Goal: Task Accomplishment & Management: Complete application form

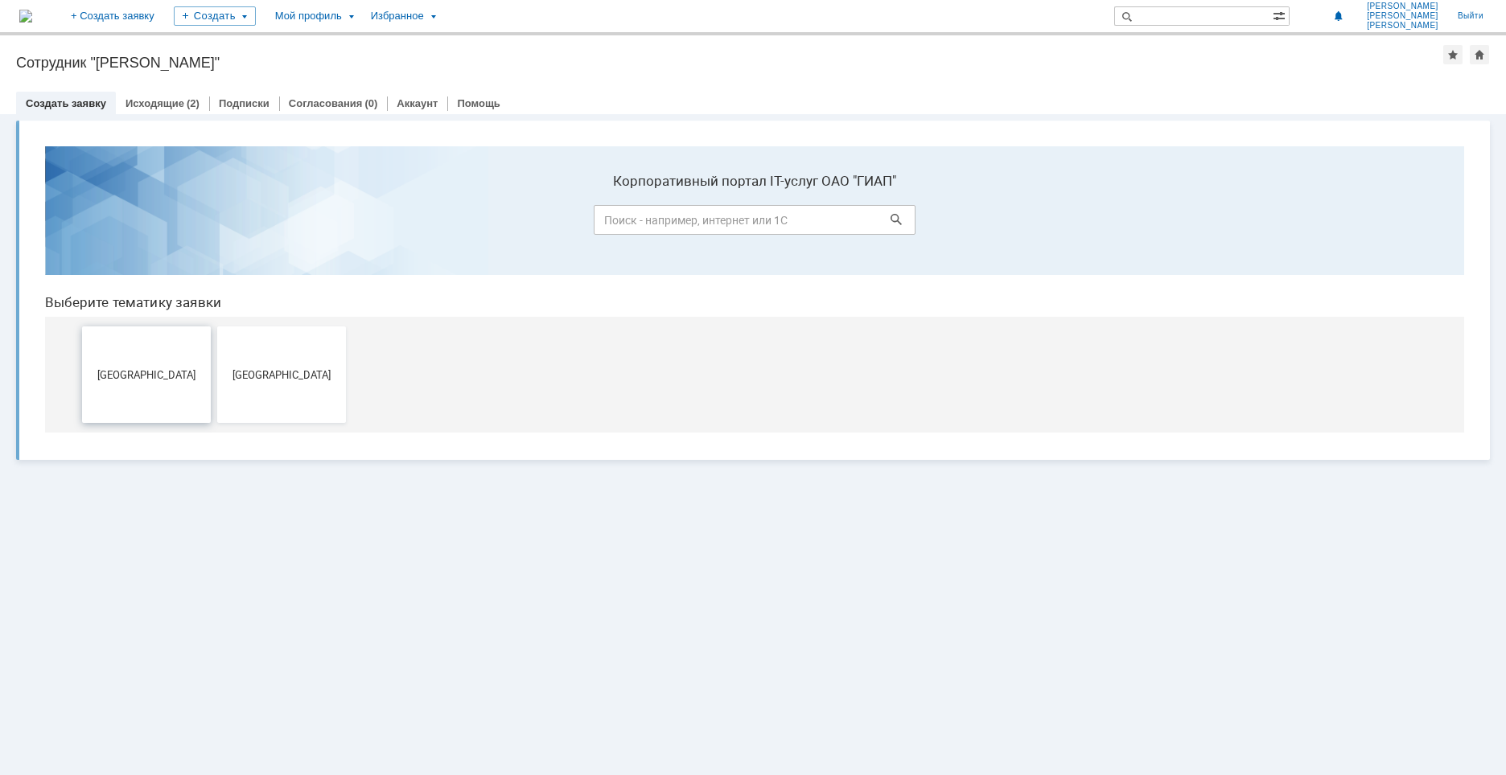
click at [178, 346] on button "[GEOGRAPHIC_DATA]" at bounding box center [146, 375] width 129 height 97
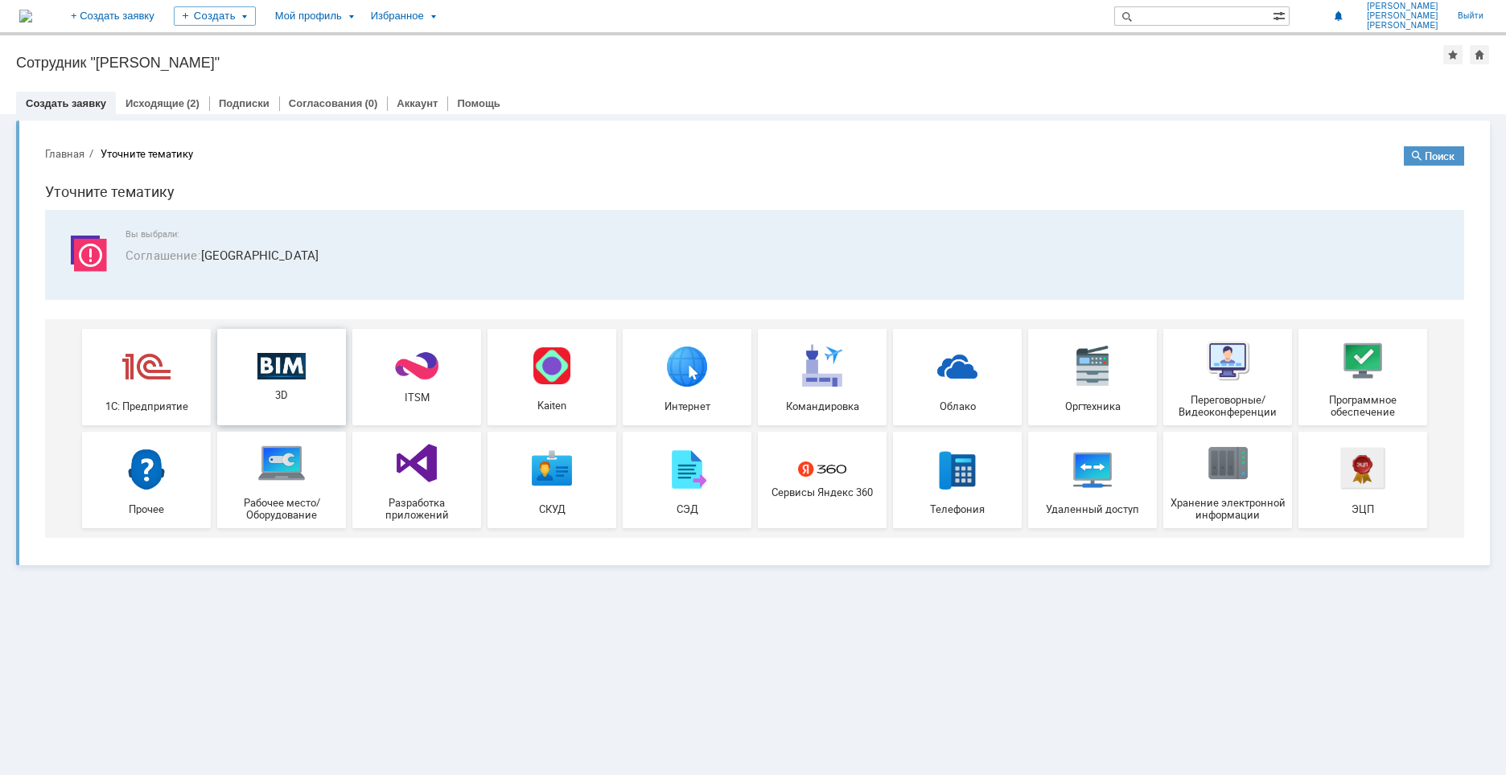
click at [287, 380] on div "3D" at bounding box center [281, 376] width 119 height 49
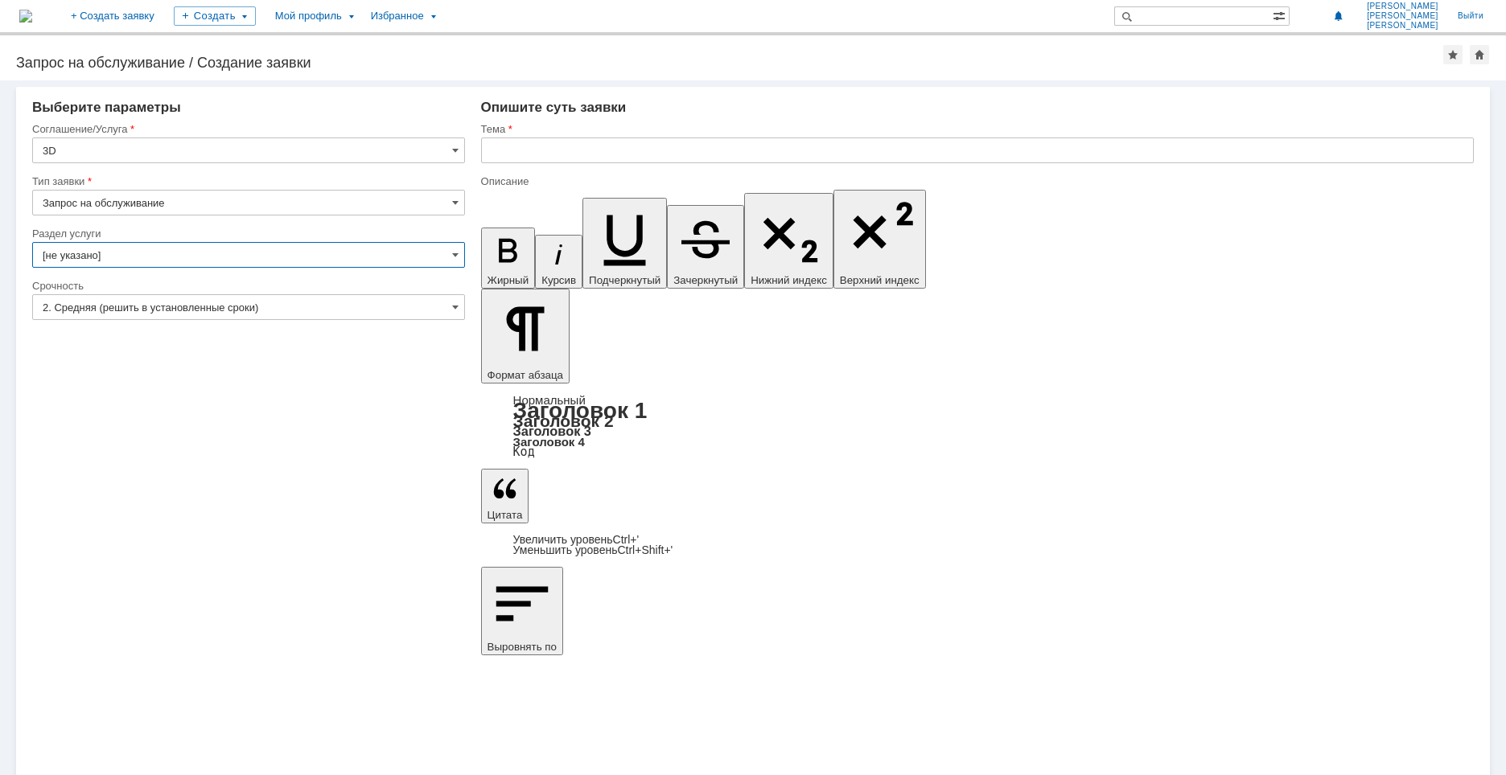
click at [276, 259] on input "[не указано]" at bounding box center [248, 255] width 433 height 26
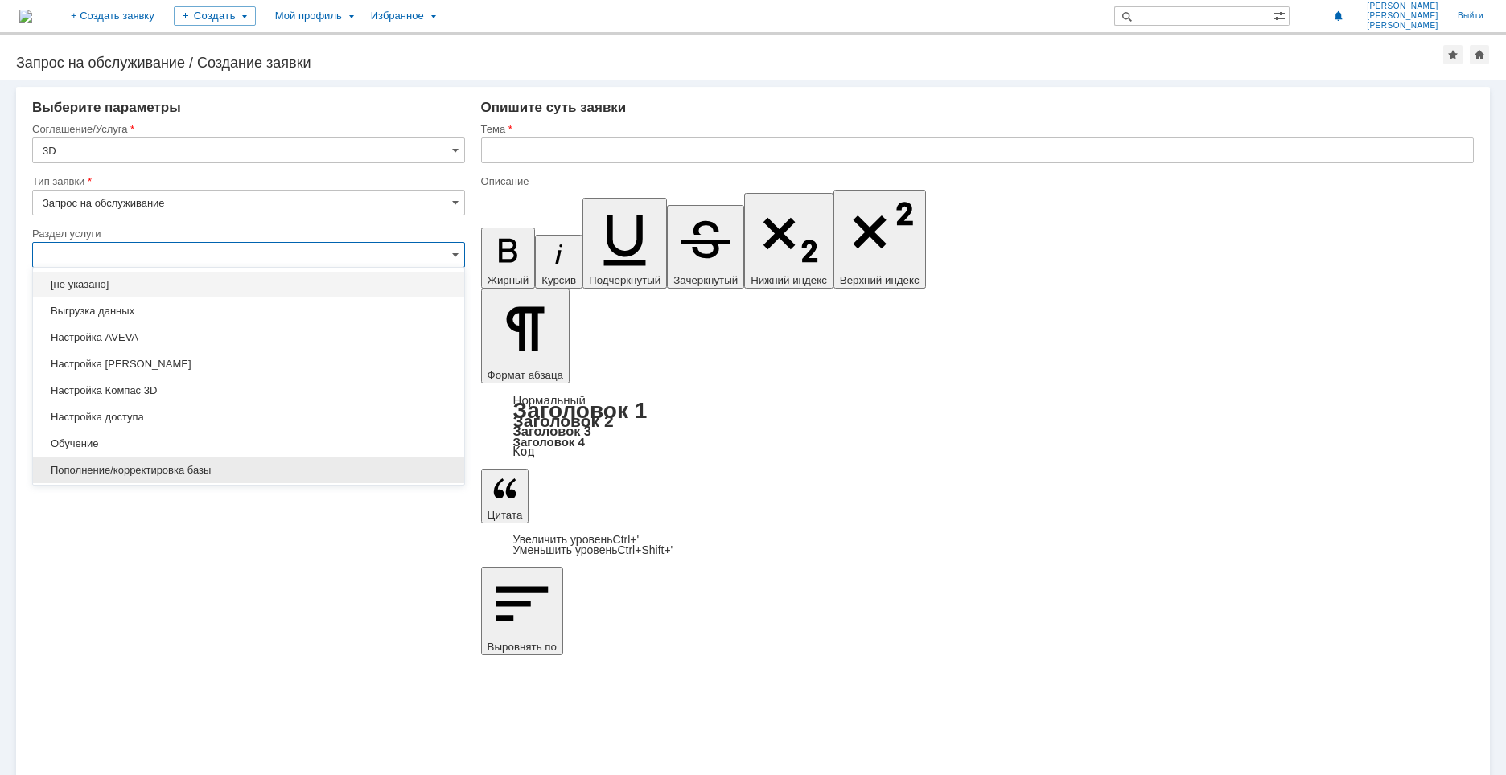
click at [180, 468] on span "Пополнение/корректировка базы" at bounding box center [249, 470] width 412 height 13
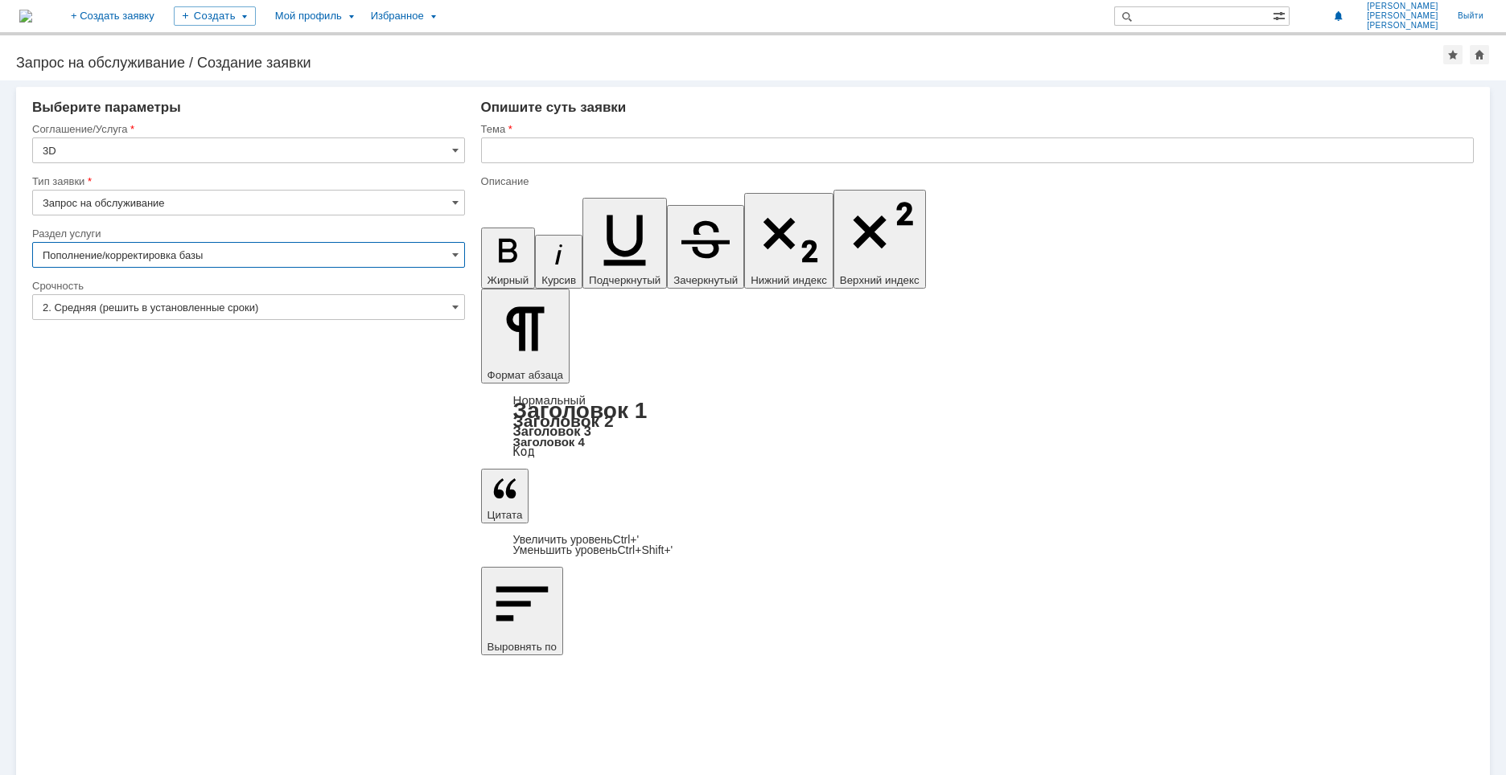
type input "Пополнение/корректировка базы"
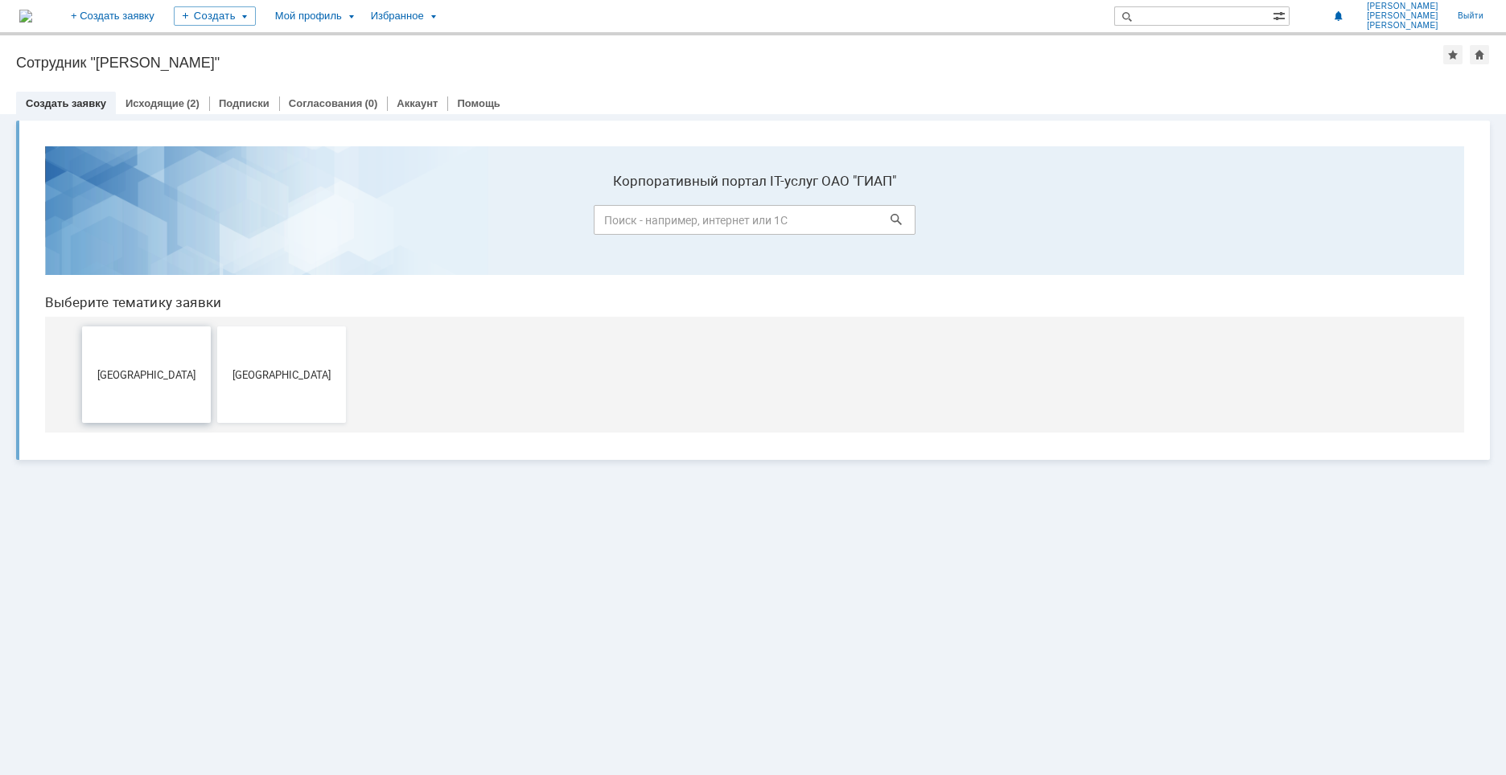
click at [153, 360] on button "[GEOGRAPHIC_DATA]" at bounding box center [146, 375] width 129 height 97
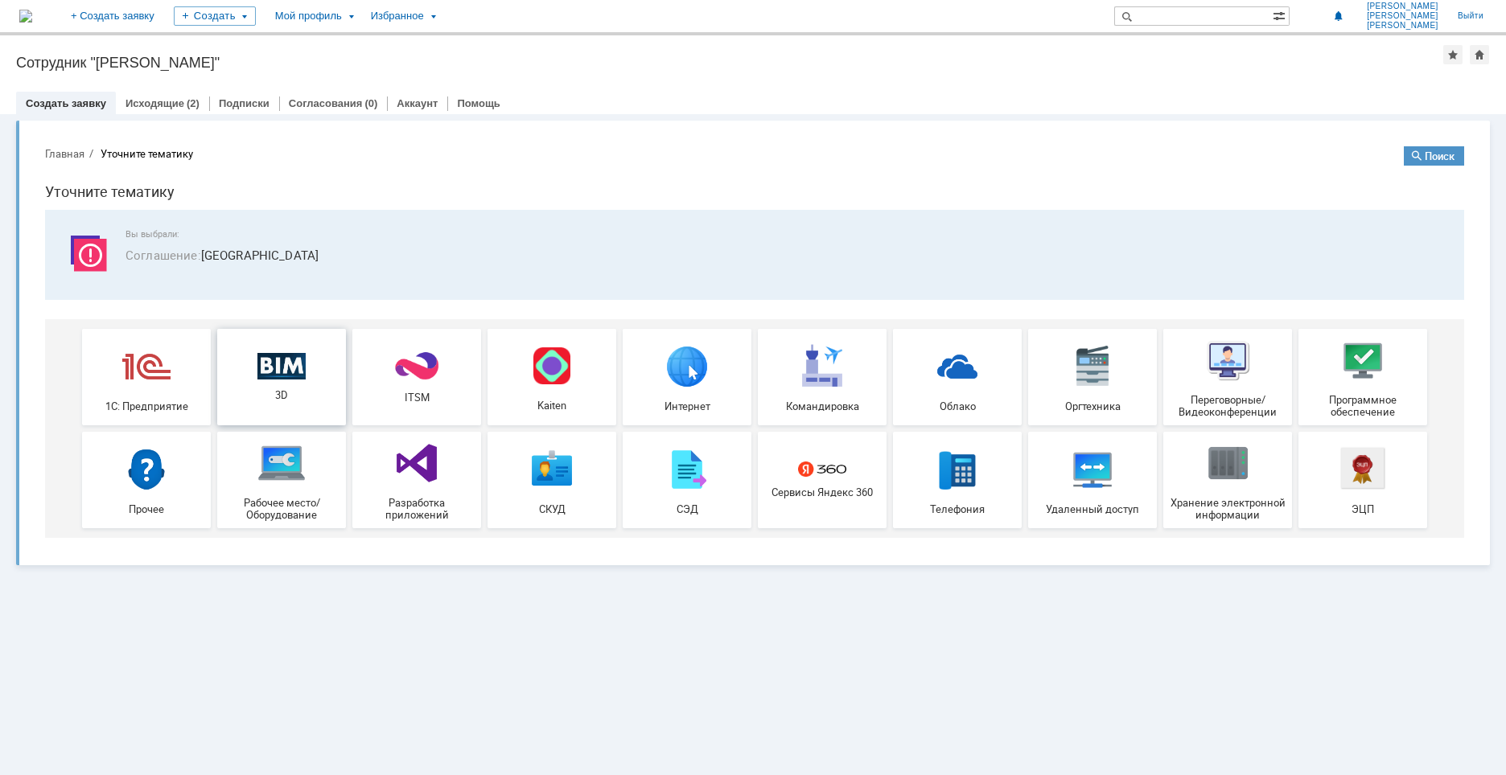
click at [281, 362] on img at bounding box center [281, 365] width 48 height 27
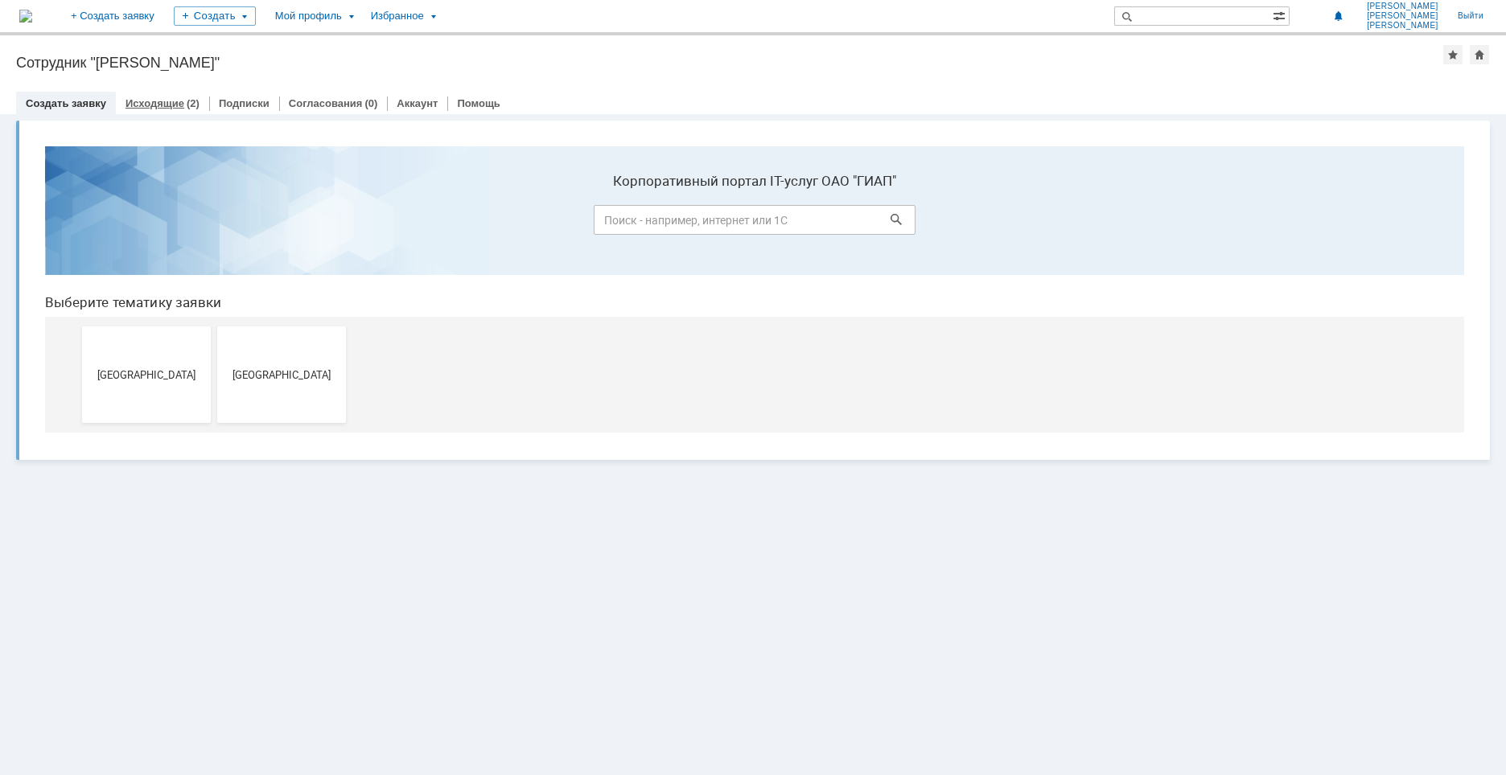
click at [142, 101] on link "Исходящие" at bounding box center [154, 103] width 59 height 12
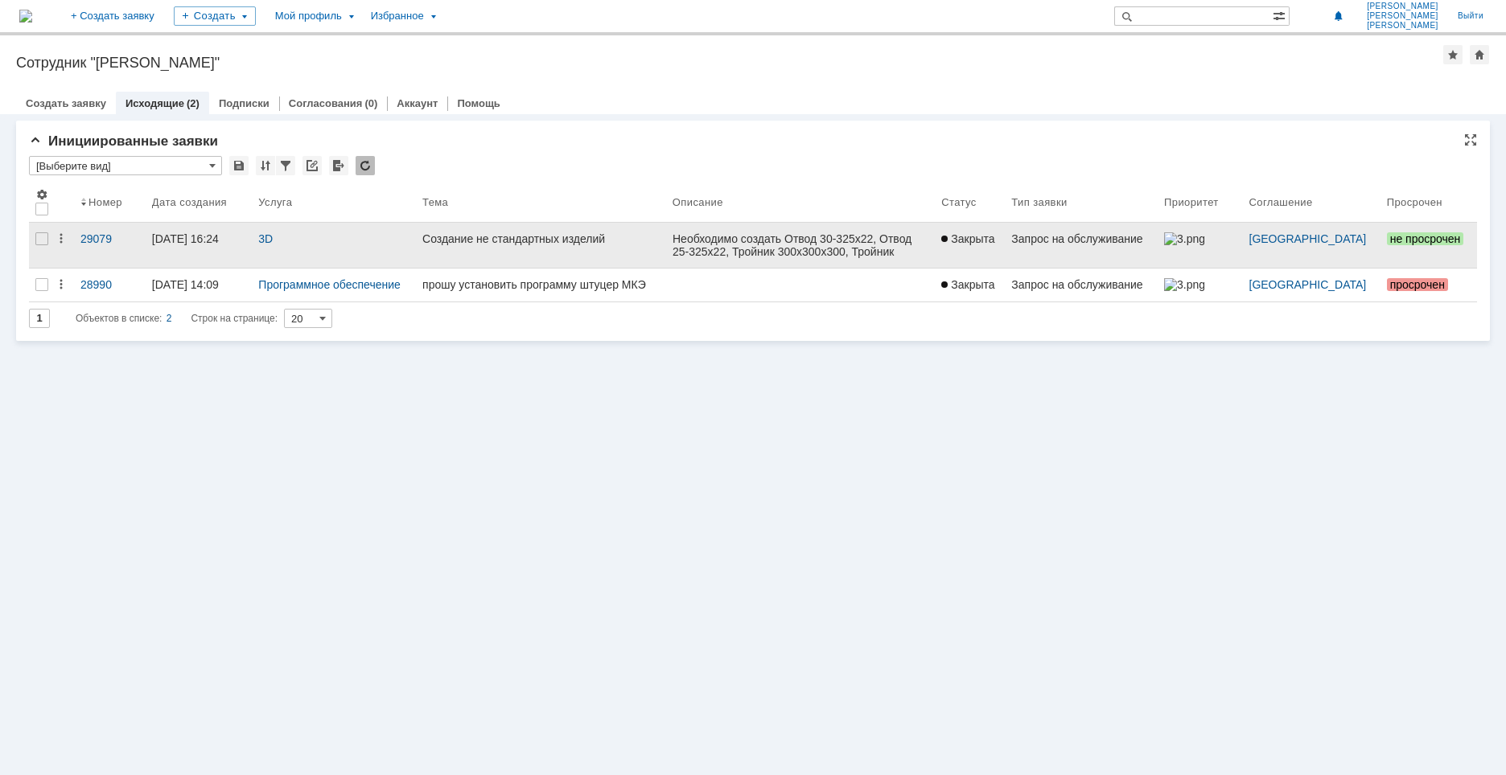
click at [532, 248] on link "Создание не стандартных изделий" at bounding box center [541, 245] width 250 height 45
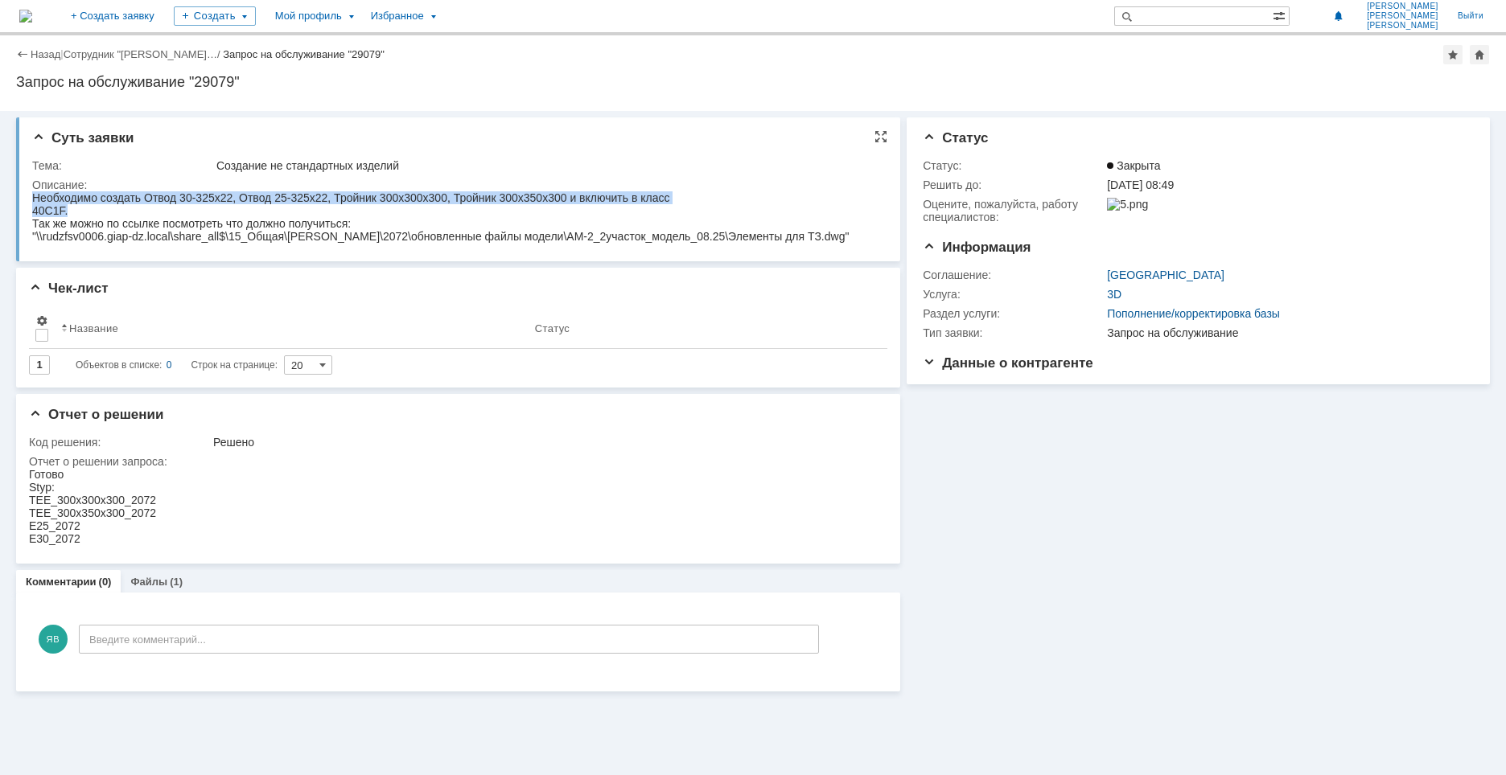
drag, startPoint x: 68, startPoint y: 211, endPoint x: 51, endPoint y: 196, distance: 22.2
click at [32, 198] on html "Необходимо создать Отвод 30-325х22, Отвод 25-325х22, Тройник 300х300х300, Тройн…" at bounding box center [455, 216] width 846 height 51
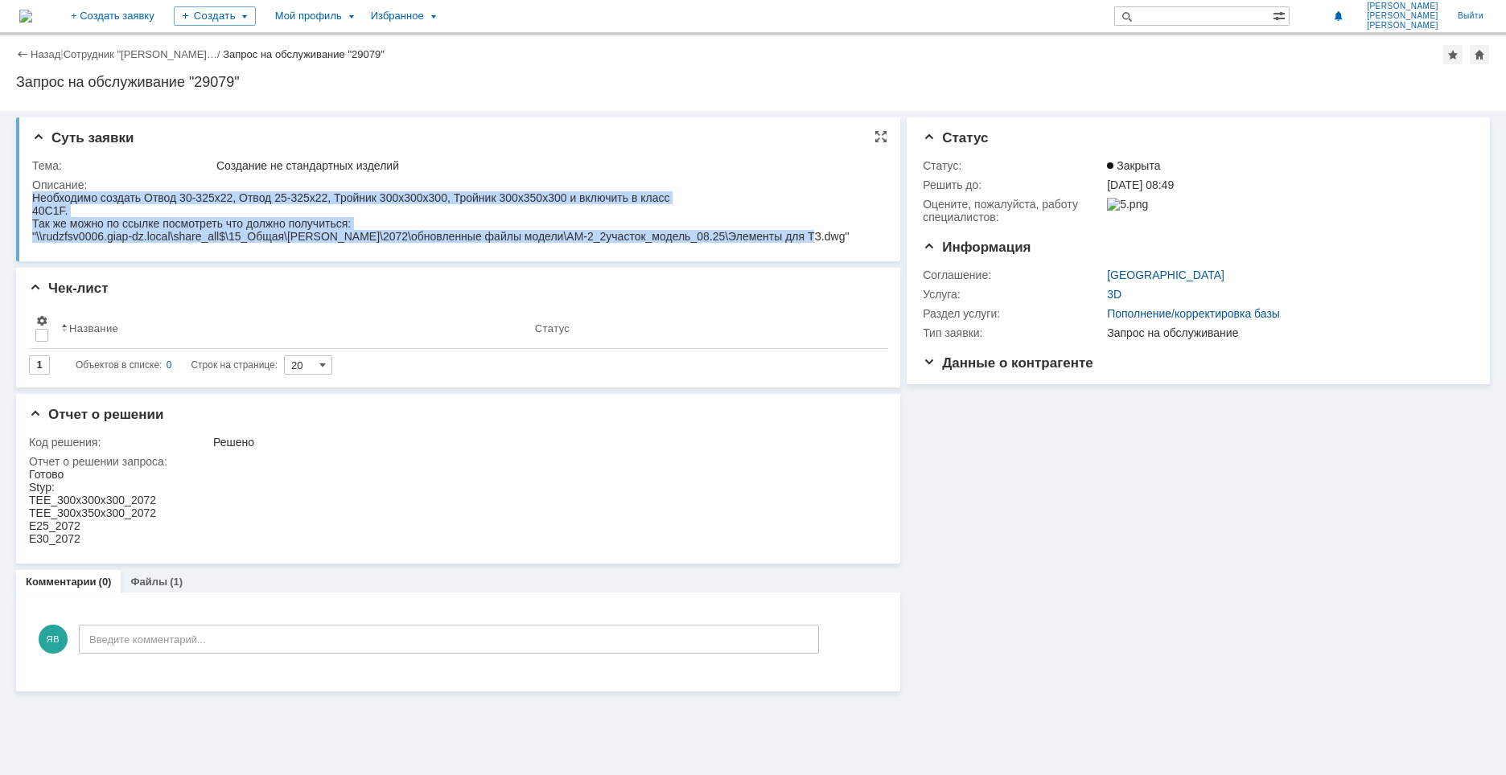
drag, startPoint x: 812, startPoint y: 237, endPoint x: 23, endPoint y: 198, distance: 790.1
click at [32, 198] on html "Необходимо создать Отвод 30-325х22, Отвод 25-325х22, Тройник 300х300х300, Тройн…" at bounding box center [455, 216] width 846 height 51
copy body "Необходимо создать Отвод 30-325х22, Отвод 25-325х22, Тройник 300х300х300, Тройн…"
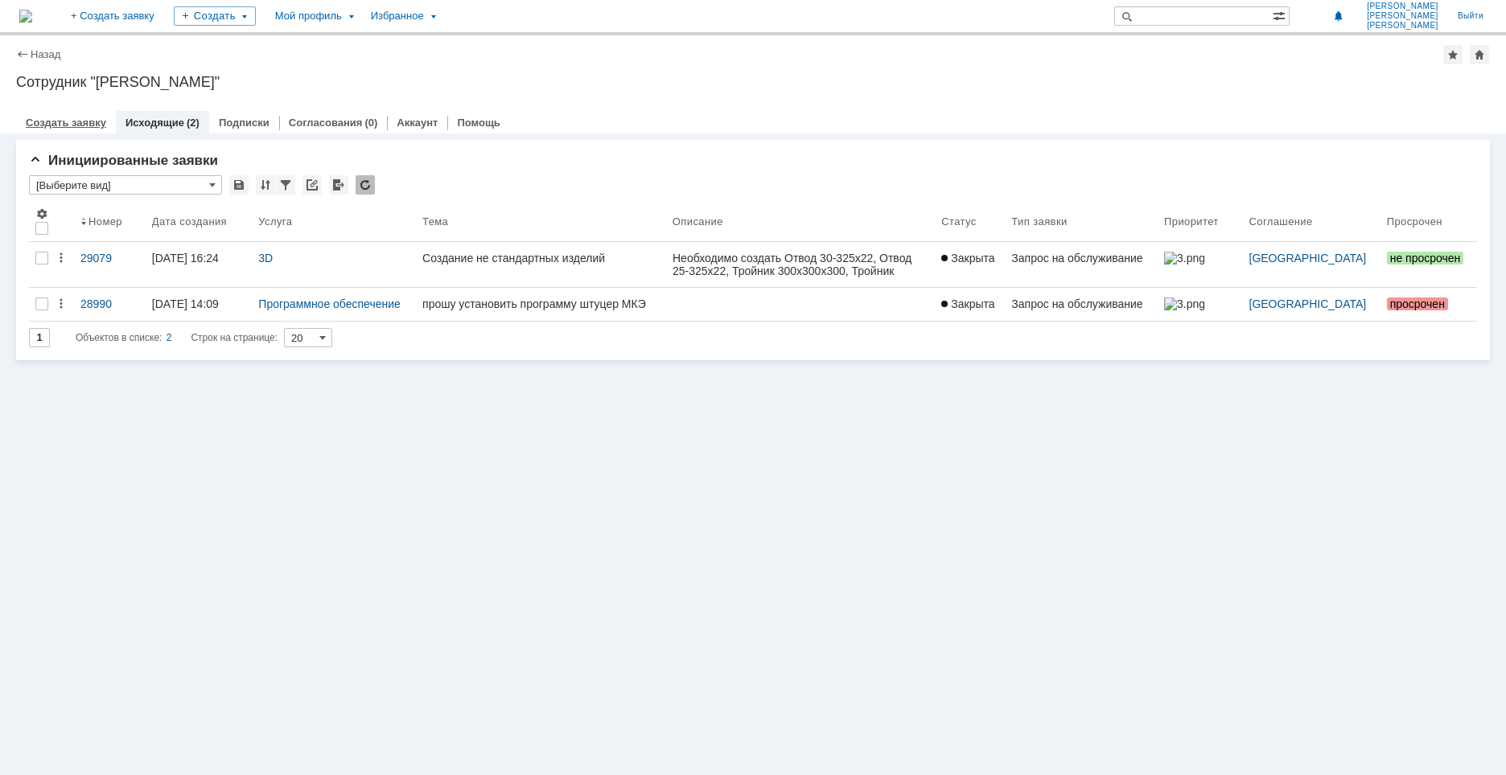
click at [73, 113] on div "Создать заявку" at bounding box center [66, 122] width 100 height 23
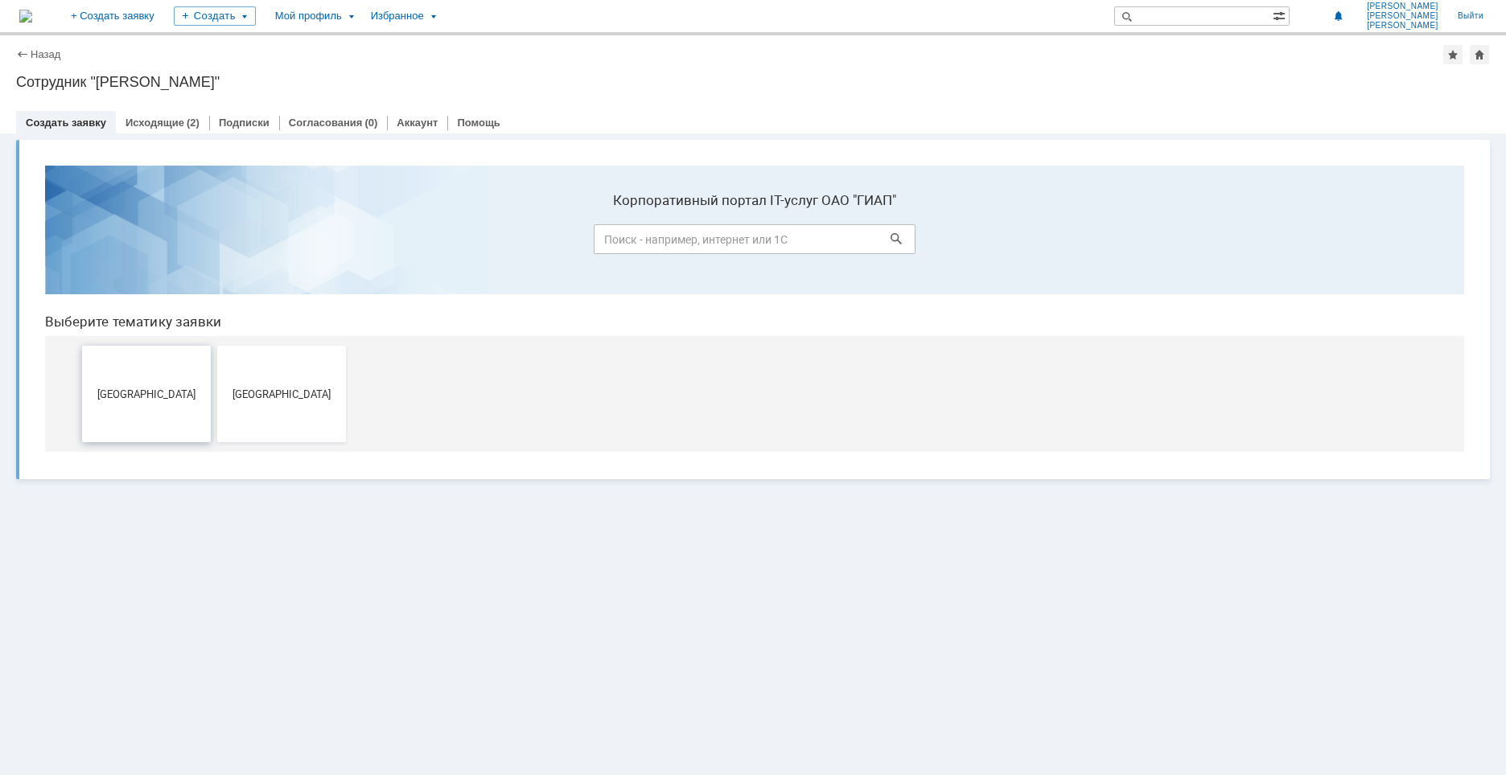
click at [154, 382] on button "[GEOGRAPHIC_DATA]" at bounding box center [146, 394] width 129 height 97
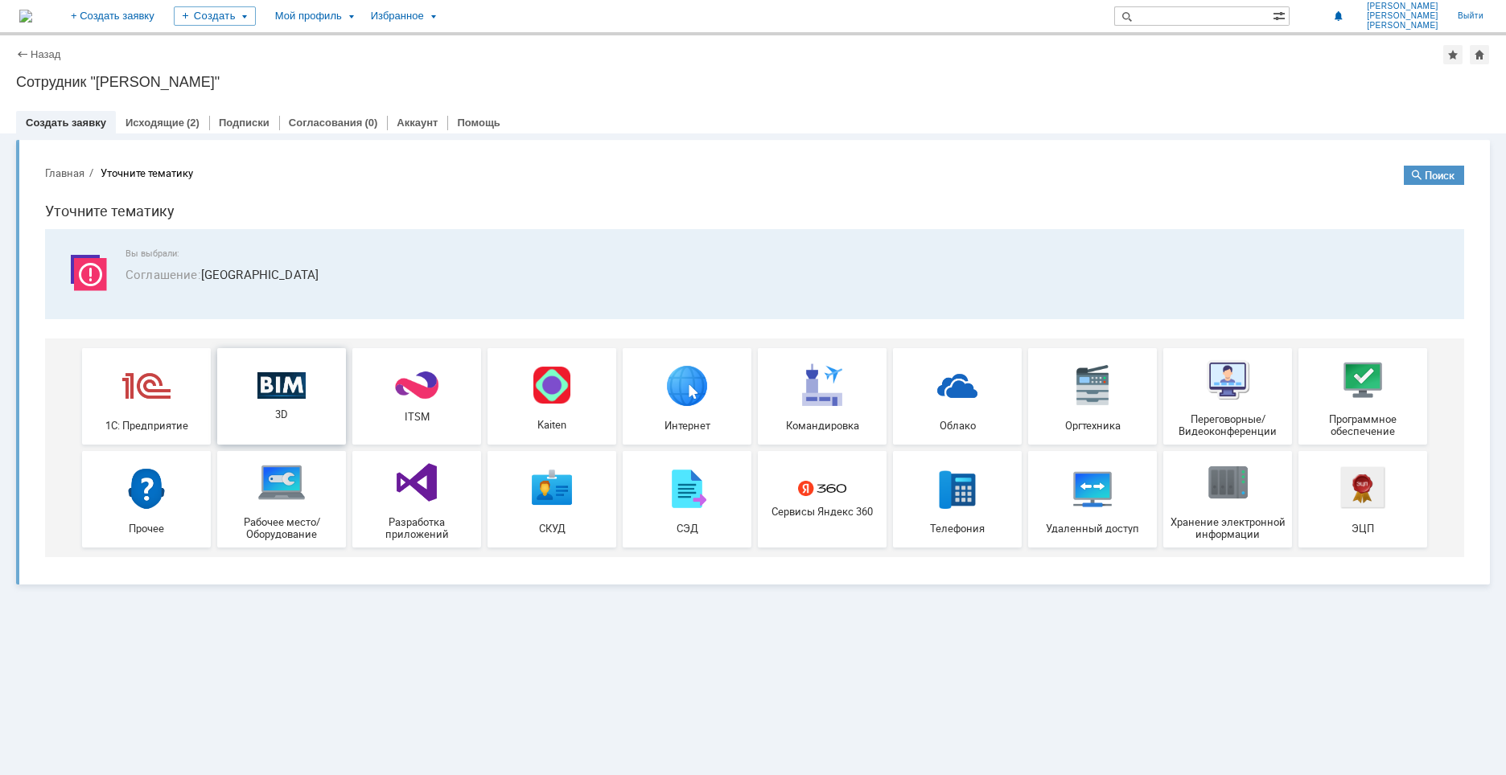
click at [289, 395] on img at bounding box center [281, 385] width 48 height 27
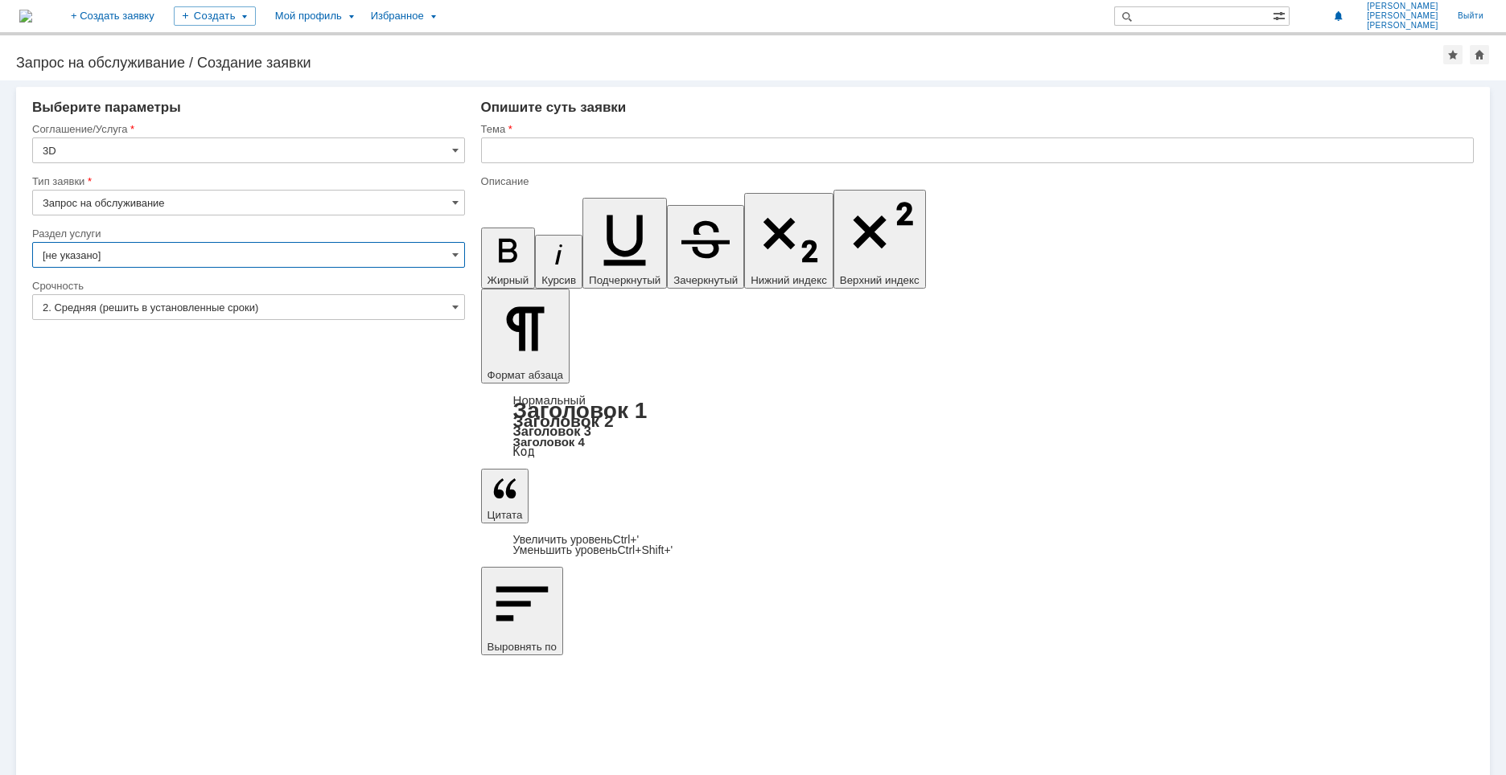
click at [125, 252] on input "[не указано]" at bounding box center [248, 255] width 433 height 26
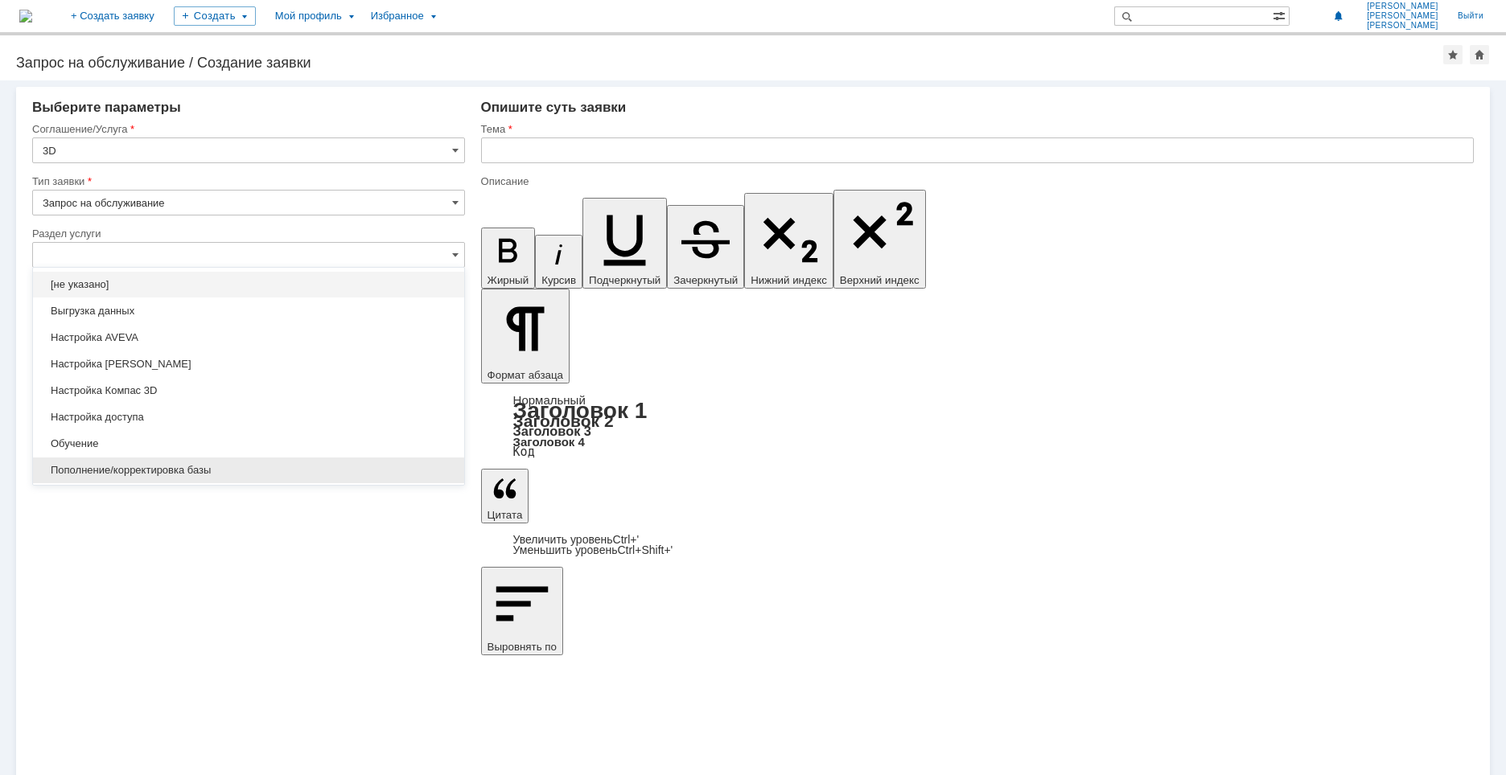
click at [142, 467] on span "Пополнение/корректировка базы" at bounding box center [249, 470] width 412 height 13
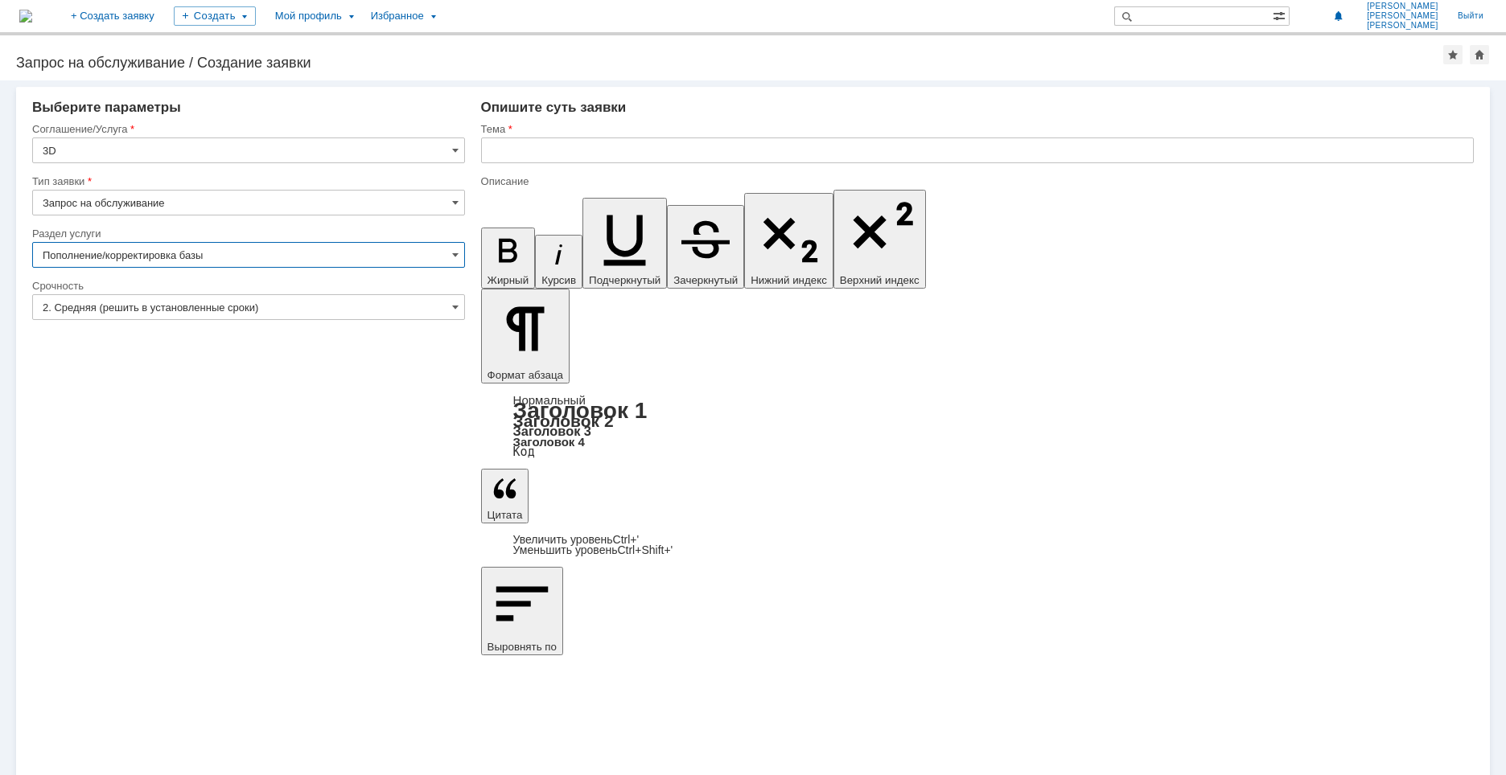
type input "Пополнение/корректировка базы"
click at [533, 152] on input "text" at bounding box center [977, 151] width 993 height 26
type input "Создание нестандартных изделий"
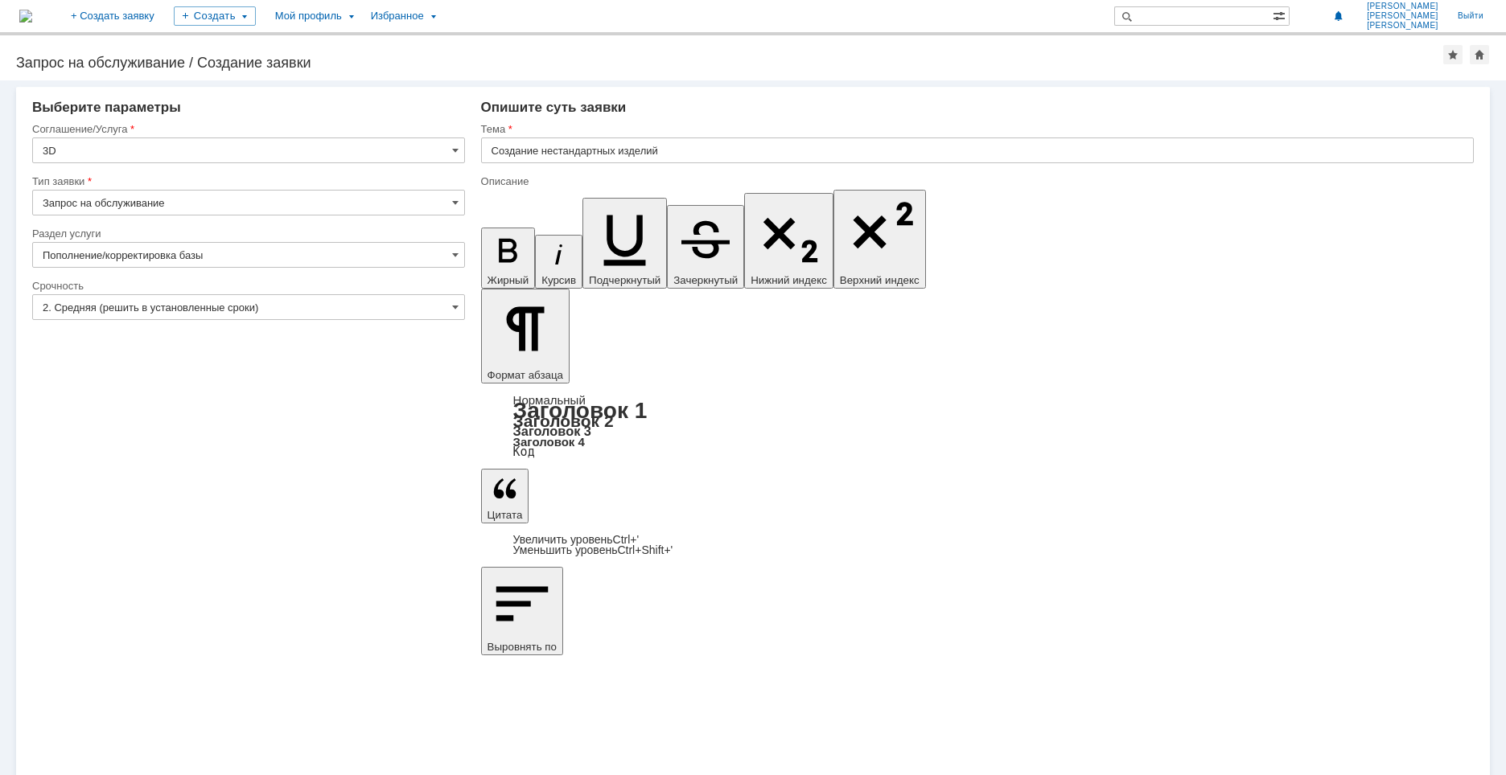
drag, startPoint x: 706, startPoint y: 5645, endPoint x: 795, endPoint y: 5639, distance: 88.7
drag, startPoint x: 819, startPoint y: 5641, endPoint x: 939, endPoint y: 5637, distance: 119.9
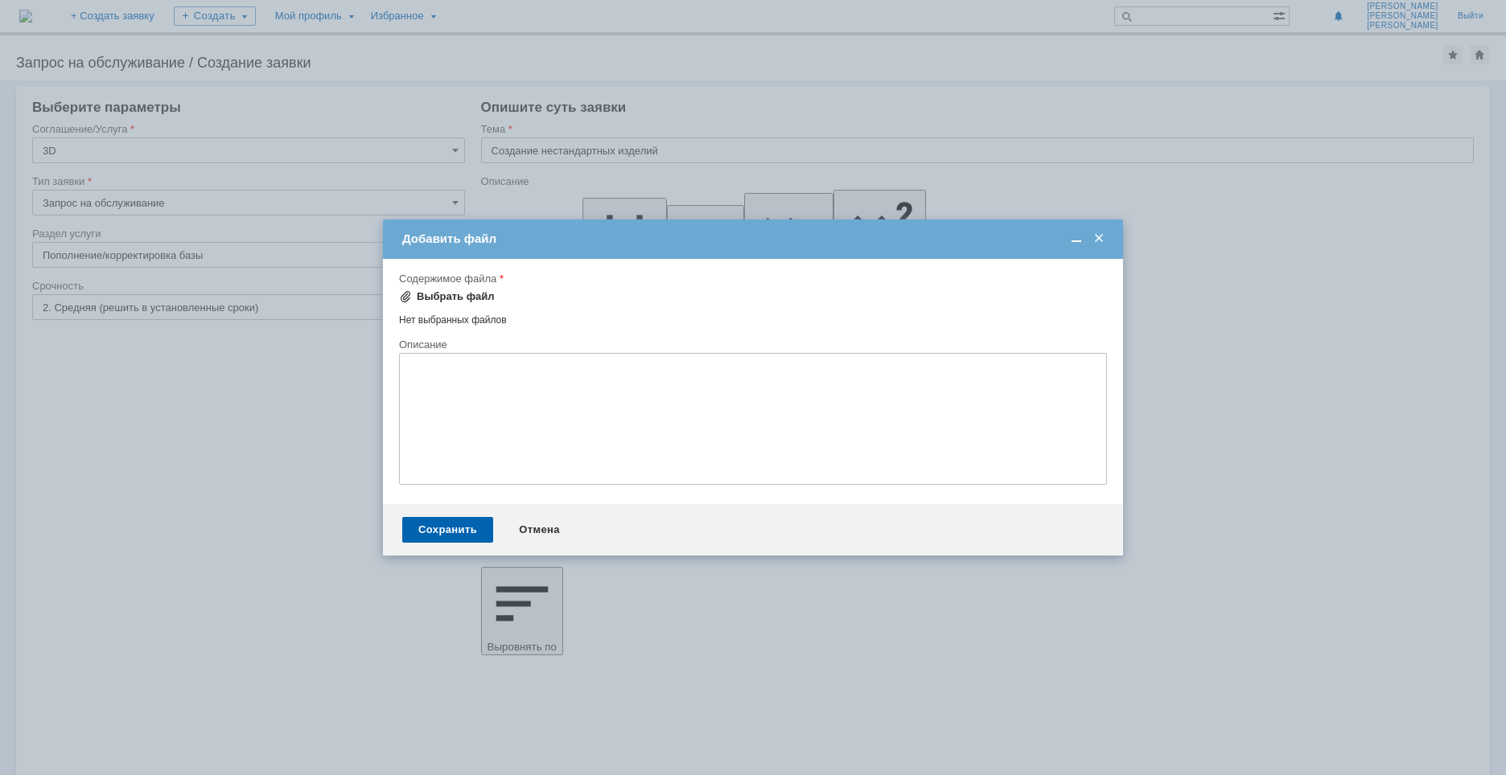
click at [472, 300] on div "Выбрать файл" at bounding box center [456, 296] width 78 height 13
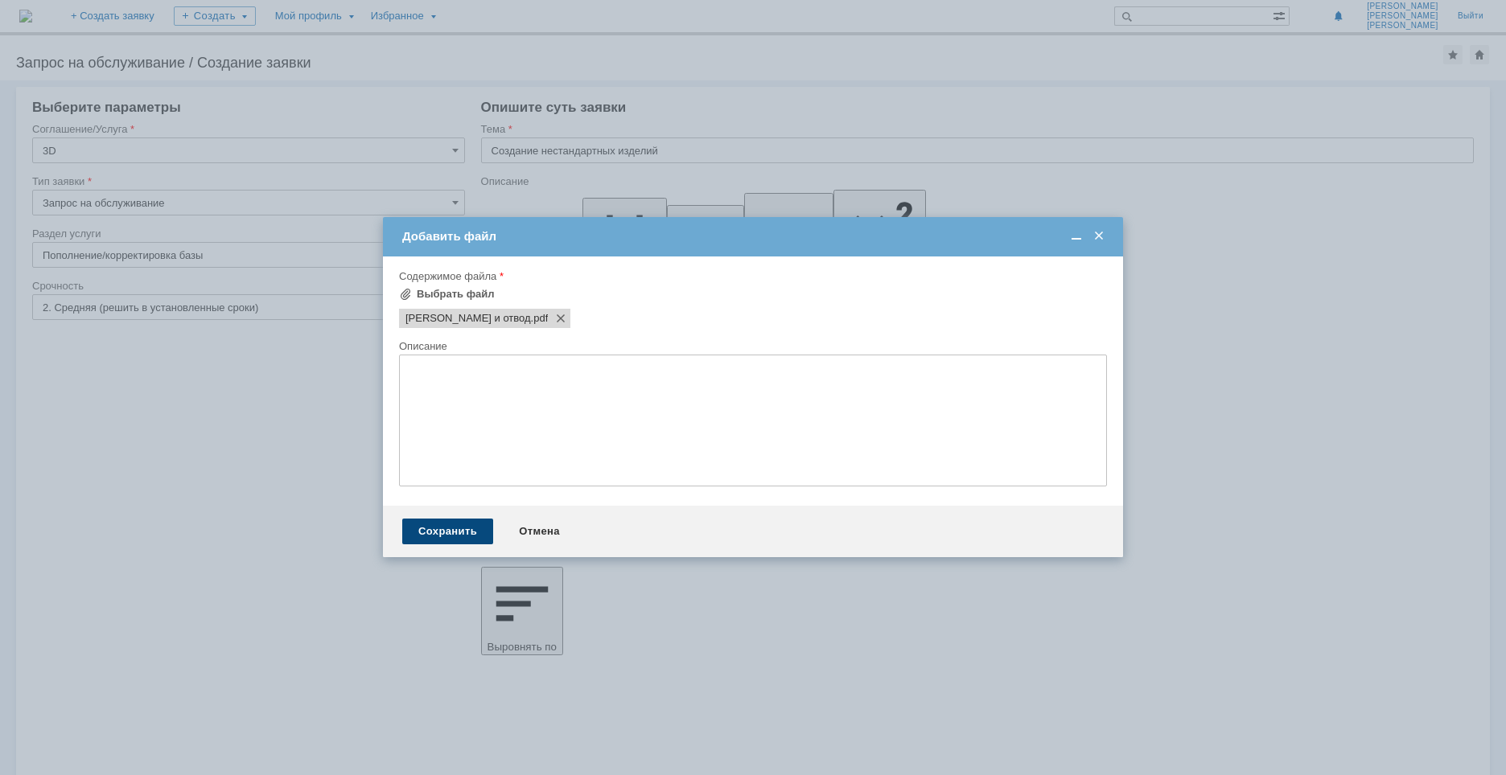
click at [458, 533] on div "Сохранить" at bounding box center [447, 532] width 91 height 26
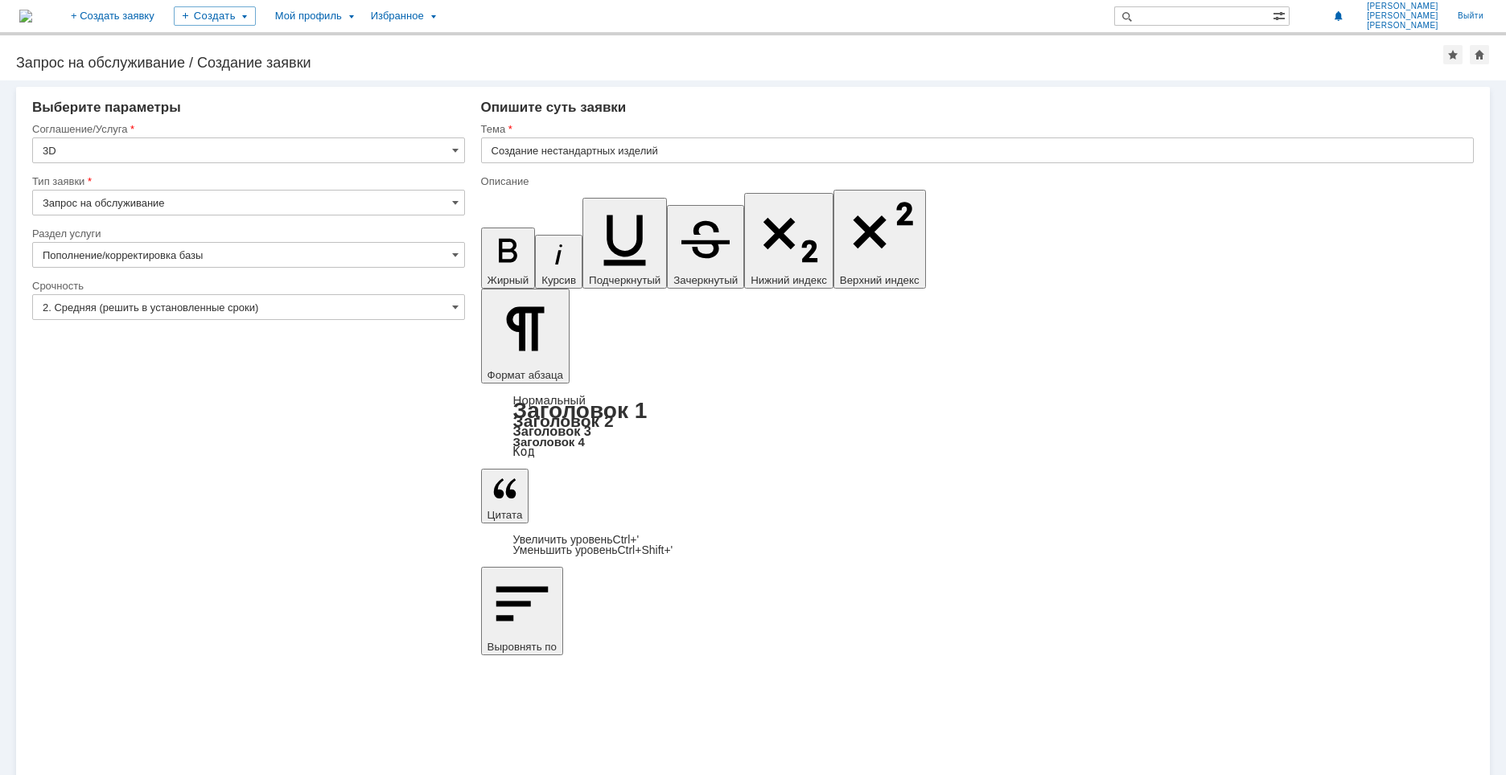
click at [280, 206] on input "Запрос на обслуживание" at bounding box center [248, 203] width 433 height 26
click at [350, 204] on input "Запрос на обслуживание" at bounding box center [248, 203] width 433 height 26
click at [197, 264] on span "Запрос на обслуживание" at bounding box center [249, 259] width 412 height 13
type input "Запрос на обслуживание"
